Goal: Transaction & Acquisition: Purchase product/service

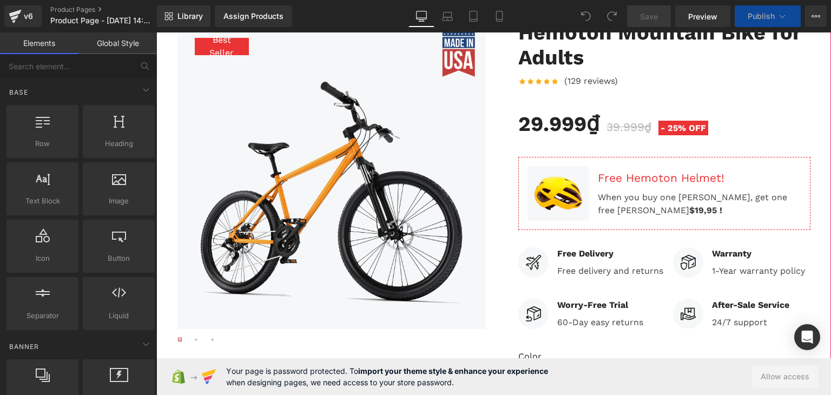
scroll to position [144, 0]
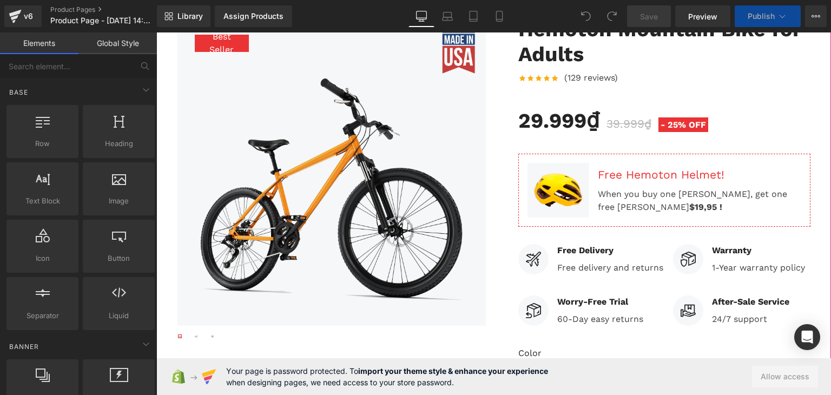
click at [481, 377] on span "Your page is password protected. To import your theme style & enhance your expe…" at bounding box center [387, 376] width 322 height 23
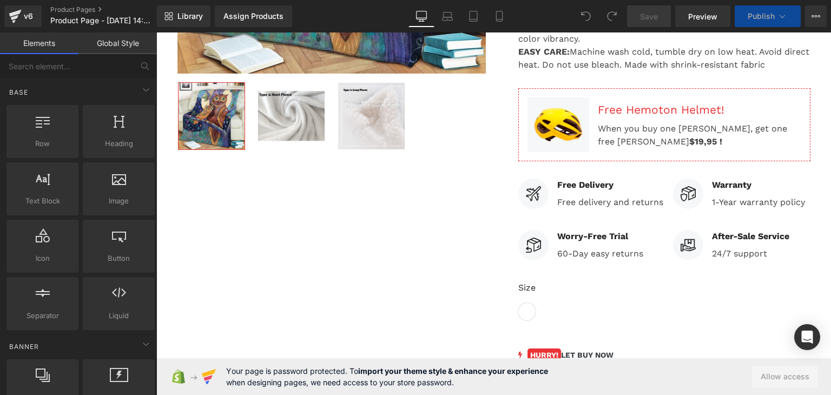
scroll to position [649, 0]
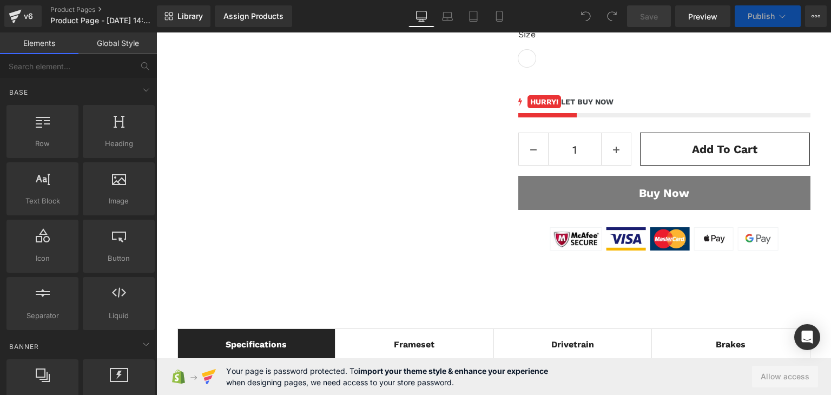
click at [600, 191] on button "Buy Now" at bounding box center [664, 193] width 292 height 35
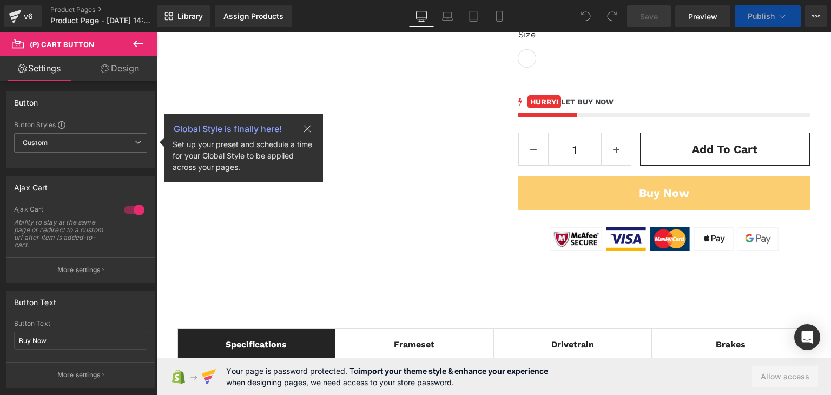
scroll to position [144, 0]
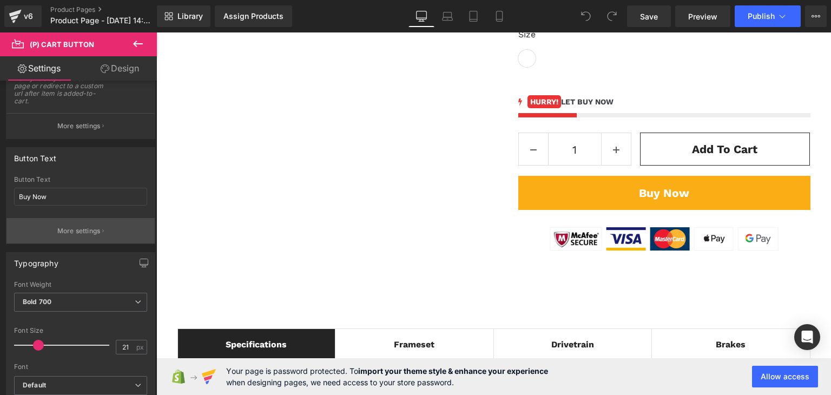
click at [95, 228] on p "More settings" at bounding box center [78, 231] width 43 height 10
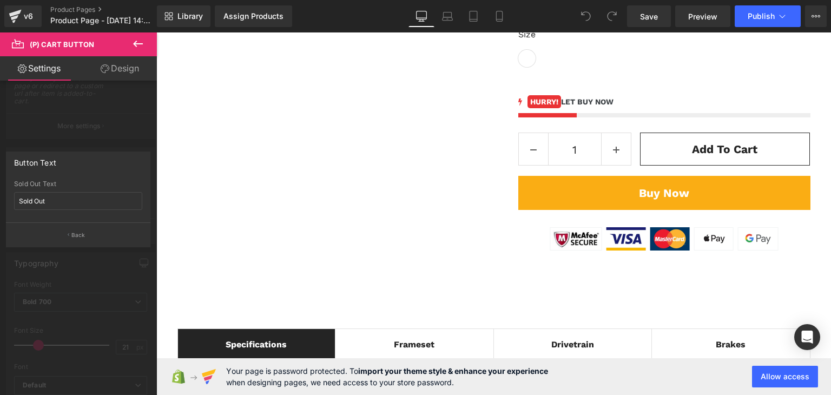
click at [137, 216] on div at bounding box center [78, 218] width 128 height 7
click at [101, 271] on div at bounding box center [78, 216] width 157 height 368
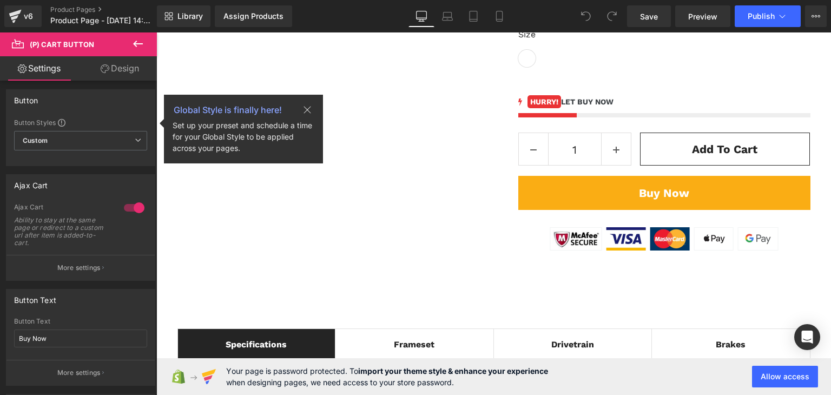
scroll to position [0, 0]
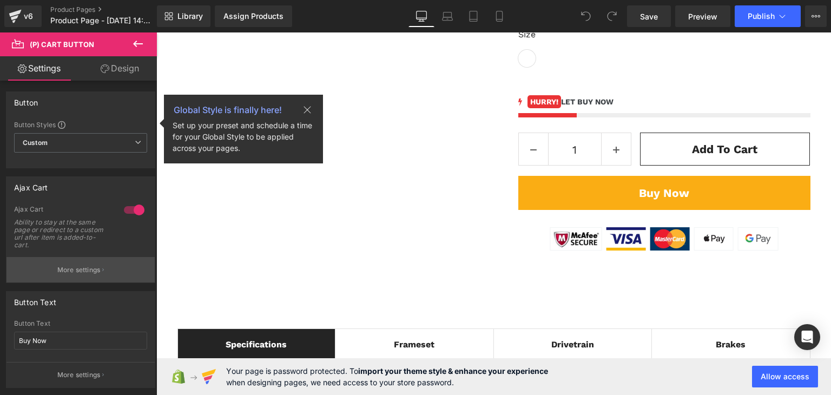
click at [90, 273] on p "More settings" at bounding box center [78, 270] width 43 height 10
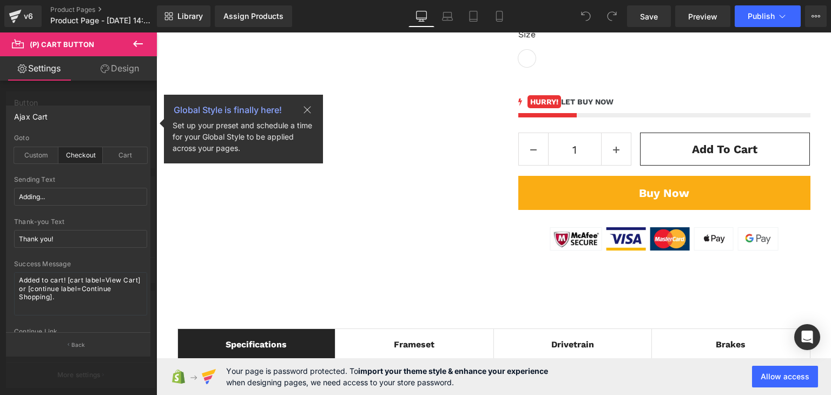
drag, startPoint x: 40, startPoint y: 119, endPoint x: 7, endPoint y: 117, distance: 33.1
click at [7, 117] on div "Ajax Cart" at bounding box center [77, 116] width 143 height 21
click at [137, 43] on icon at bounding box center [138, 43] width 13 height 13
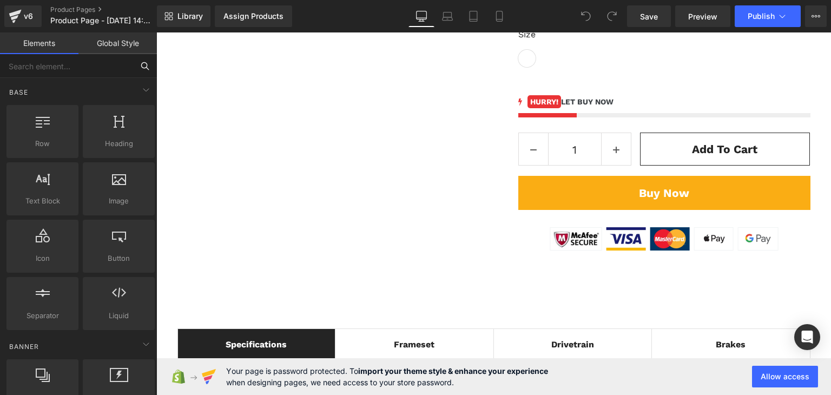
click at [62, 73] on input "text" at bounding box center [66, 66] width 133 height 24
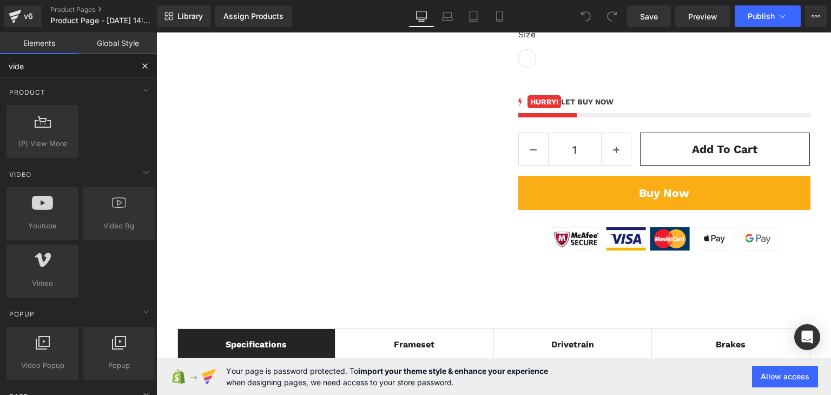
type input "video"
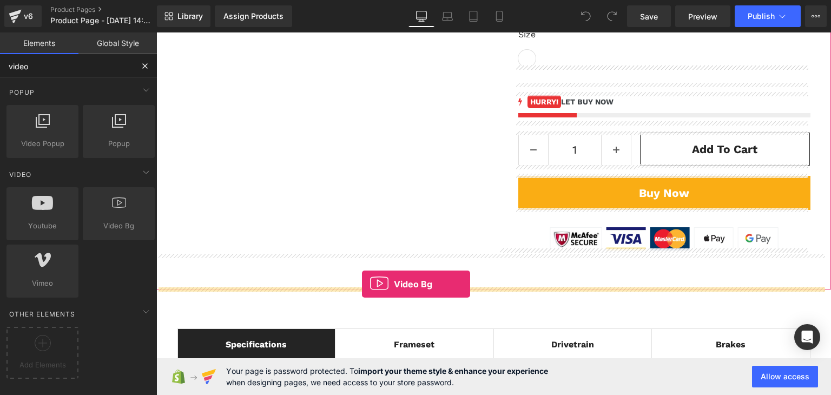
drag, startPoint x: 271, startPoint y: 251, endPoint x: 362, endPoint y: 284, distance: 97.4
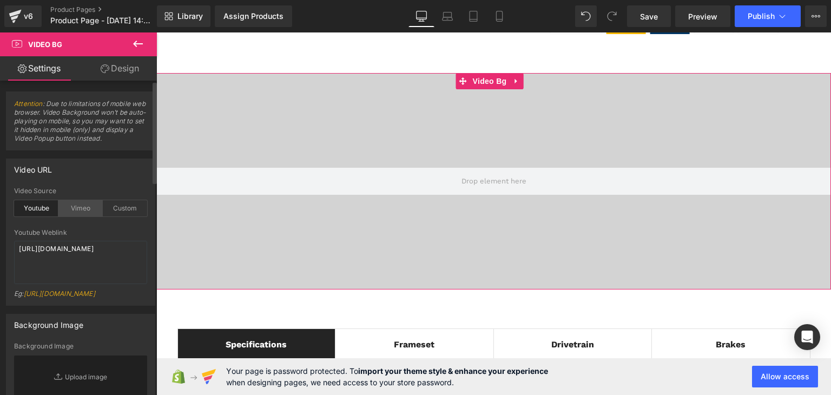
click at [82, 208] on div "Vimeo" at bounding box center [80, 208] width 44 height 16
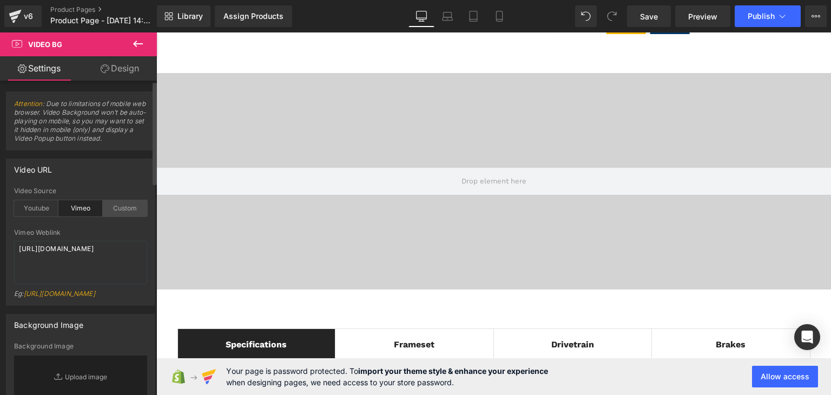
click at [115, 209] on div "Custom" at bounding box center [125, 208] width 44 height 16
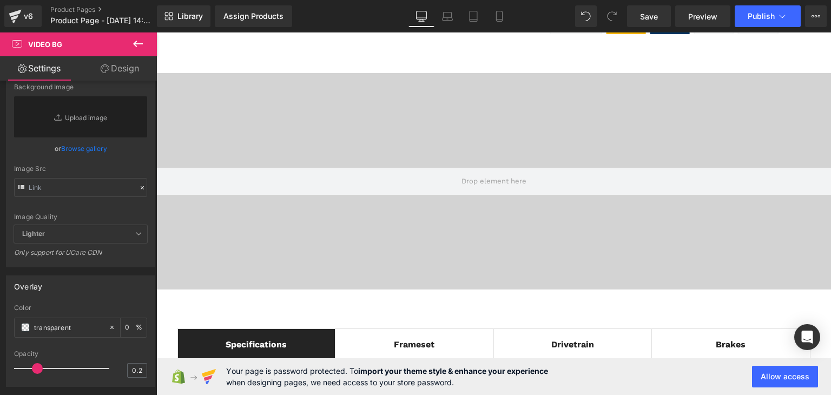
scroll to position [239, 0]
